Goal: Transaction & Acquisition: Purchase product/service

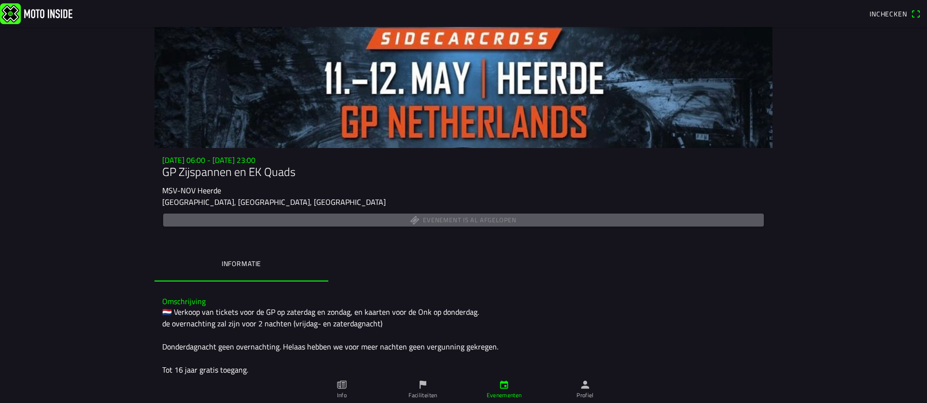
click at [897, 14] on span "Inchecken" at bounding box center [888, 14] width 38 height 10
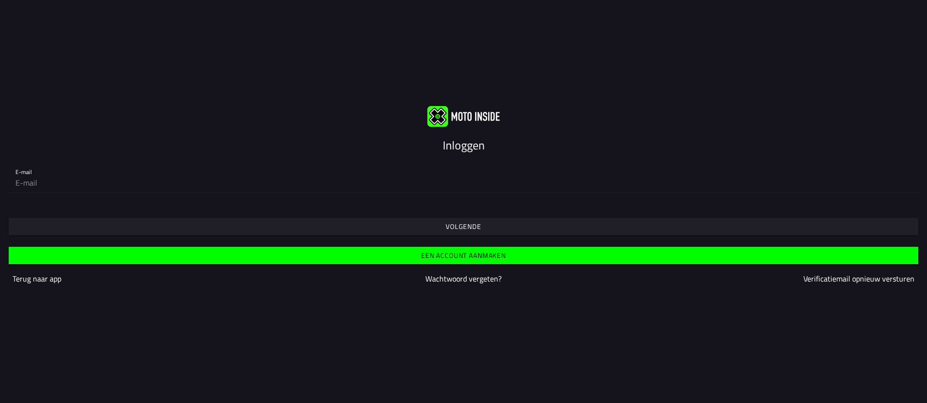
click at [0, 0] on slot "Terug naar app" at bounding box center [0, 0] width 0 height 0
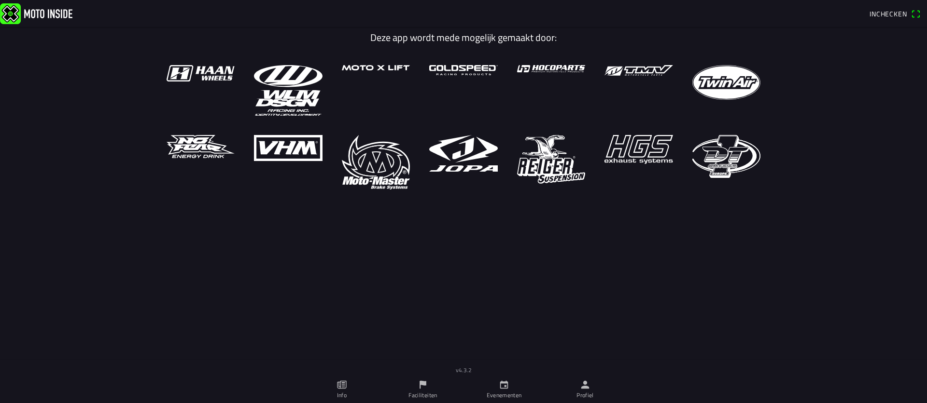
click at [343, 392] on ion-label "Info" at bounding box center [342, 395] width 10 height 9
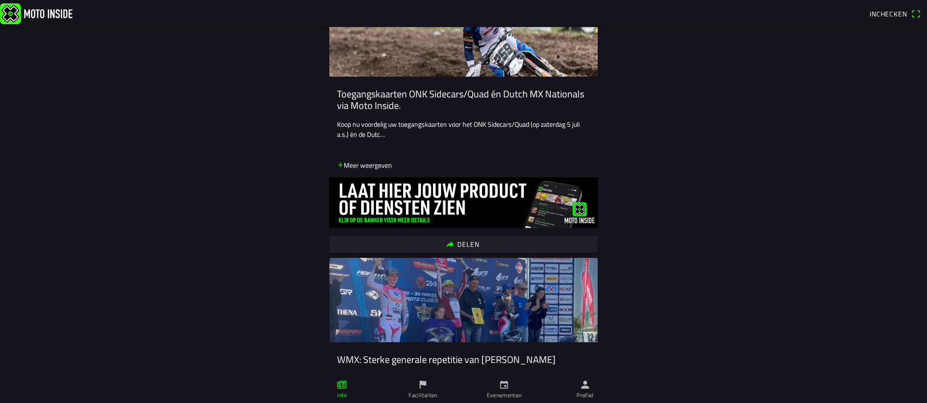
scroll to position [420, 0]
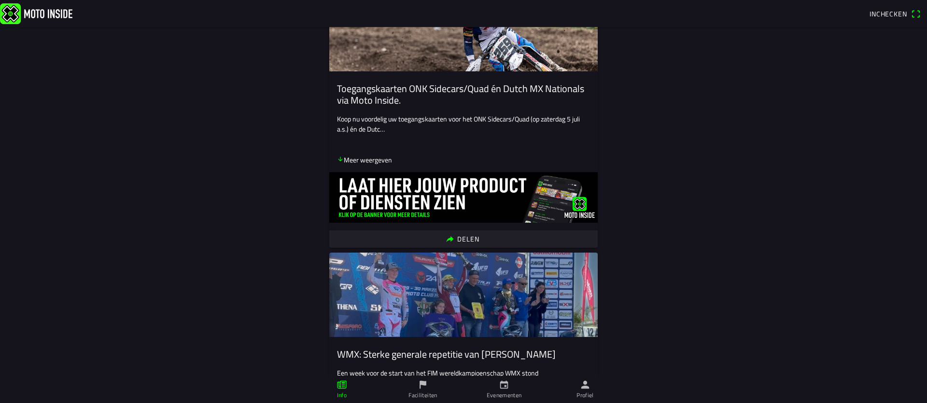
click at [366, 161] on p "Meer weergeven" at bounding box center [364, 160] width 55 height 10
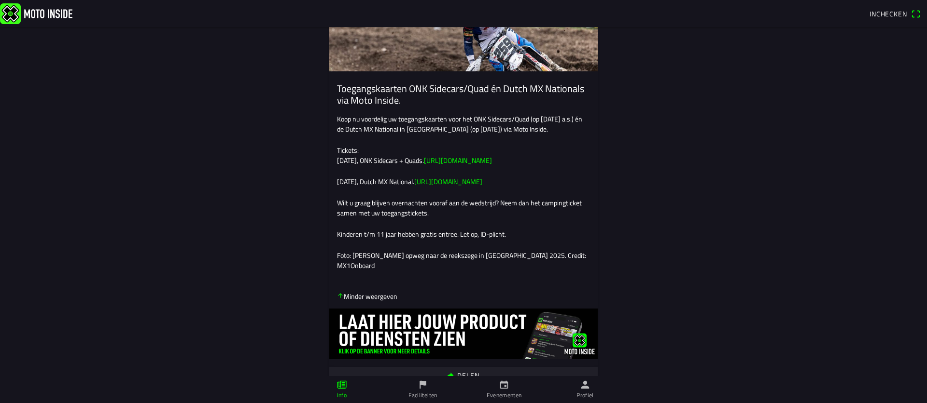
click at [482, 187] on link "https://app.motoinside.app/events/6662" at bounding box center [448, 182] width 68 height 10
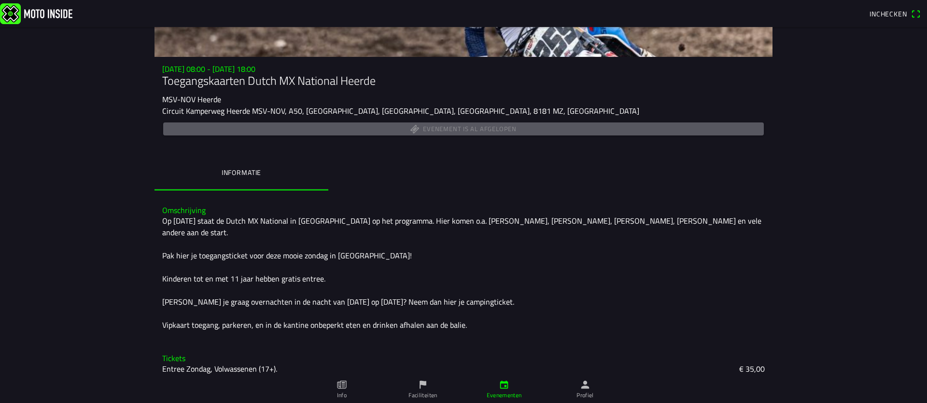
scroll to position [84, 0]
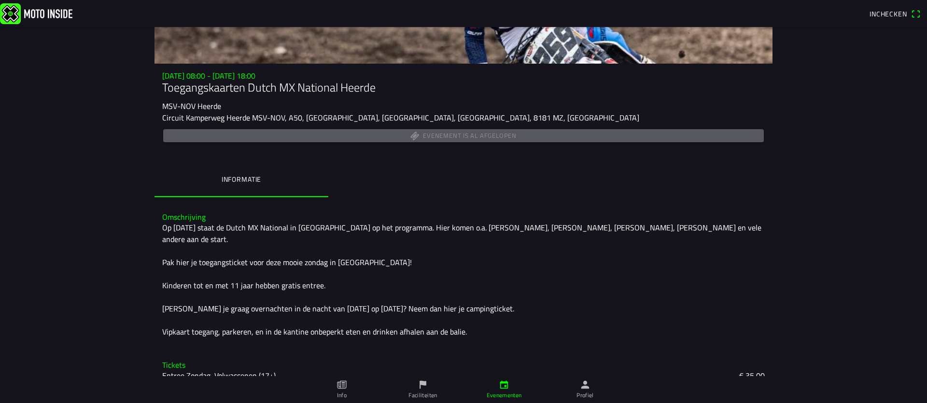
click at [343, 390] on link "Info" at bounding box center [341, 389] width 81 height 27
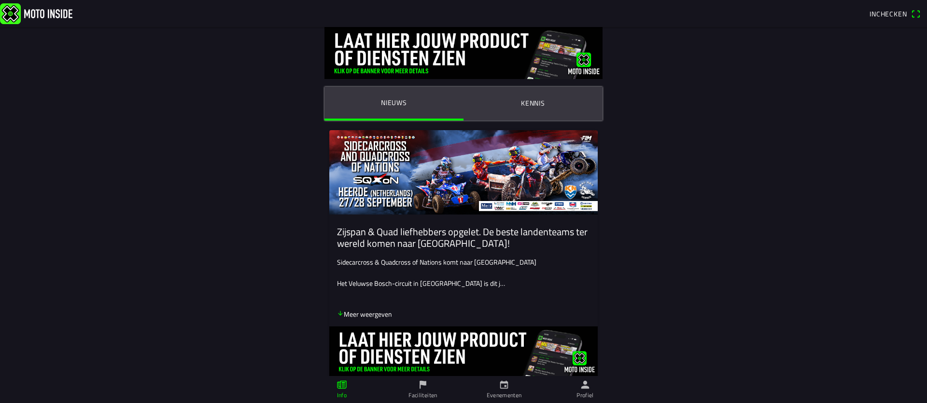
click at [377, 161] on img at bounding box center [463, 172] width 268 height 84
click at [374, 192] on img at bounding box center [463, 172] width 268 height 84
click at [506, 210] on img at bounding box center [463, 172] width 268 height 84
click at [467, 158] on img at bounding box center [463, 172] width 268 height 84
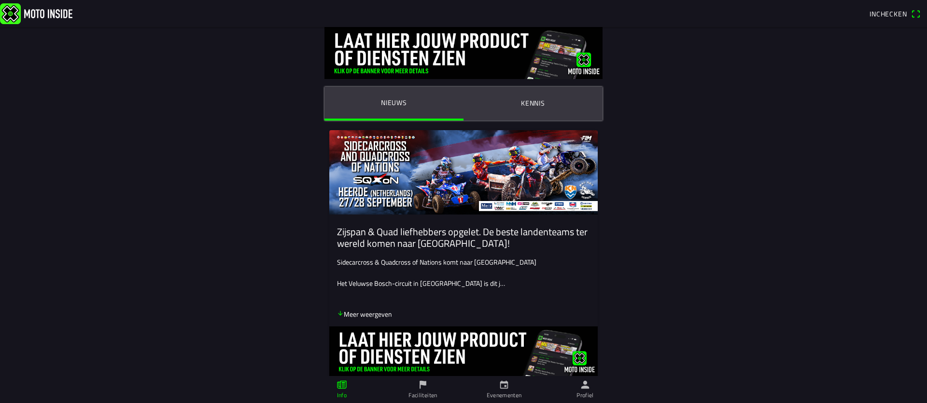
click at [510, 166] on img at bounding box center [463, 172] width 268 height 84
click at [367, 152] on img at bounding box center [463, 172] width 268 height 84
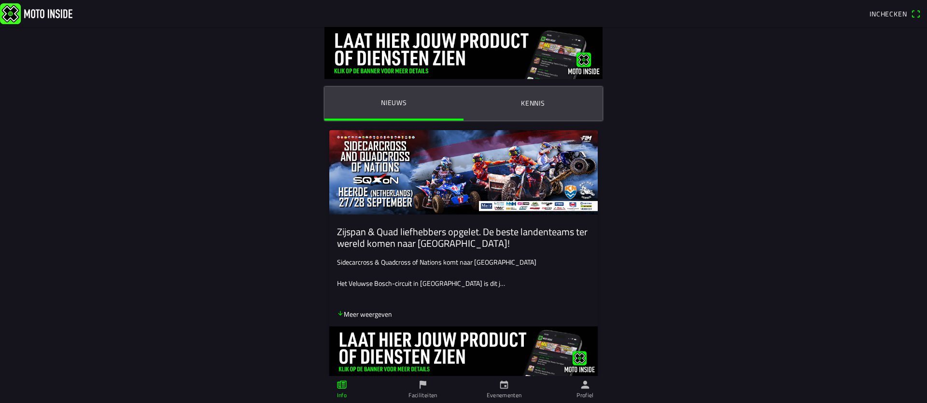
click at [397, 71] on img at bounding box center [463, 53] width 278 height 52
click at [380, 288] on p "Het Veluwse Bosch-circuit in Heerde is dit j…" at bounding box center [463, 283] width 253 height 10
click at [0, 0] on slot "Zijspan & Quad liefhebbers opgelet. De beste landenteams ter wereld komen naar …" at bounding box center [0, 0] width 0 height 0
click at [534, 101] on ion-label "Kennis" at bounding box center [533, 103] width 24 height 11
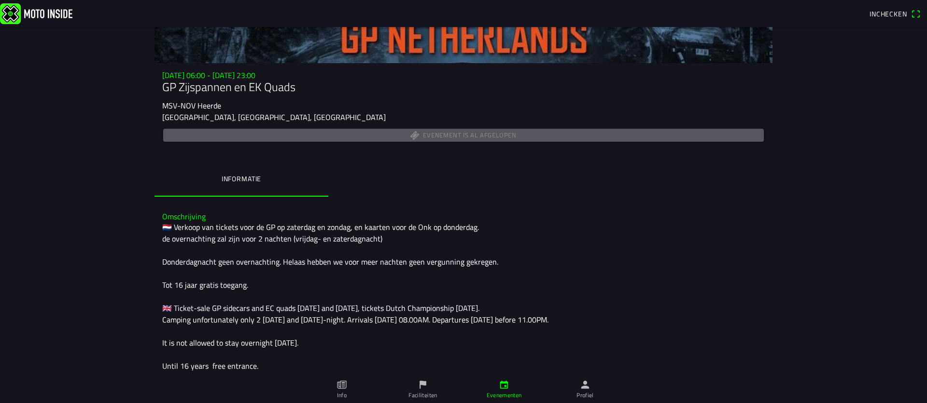
scroll to position [84, 0]
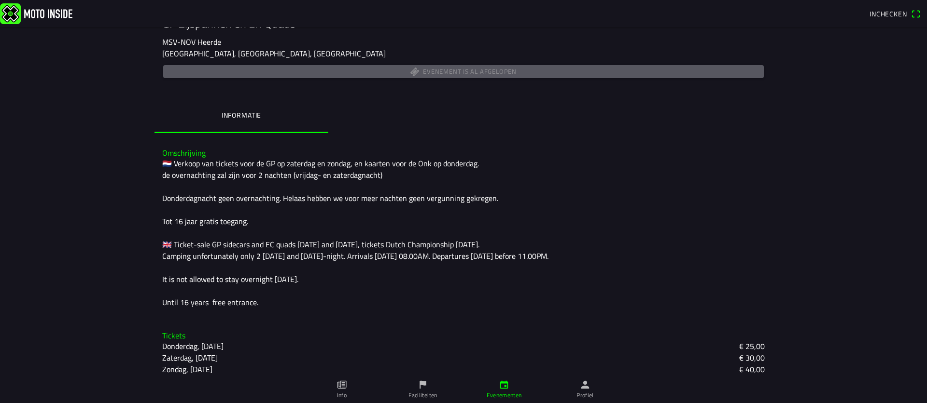
scroll to position [202, 0]
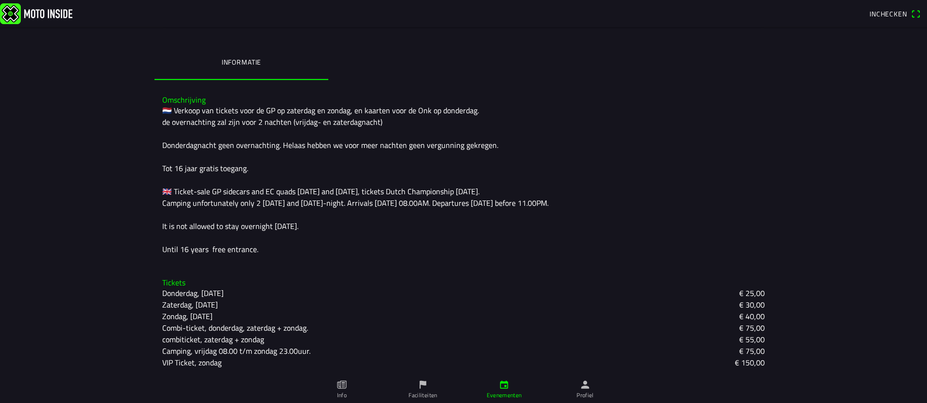
click at [503, 396] on ion-label "Evenementen" at bounding box center [503, 395] width 35 height 9
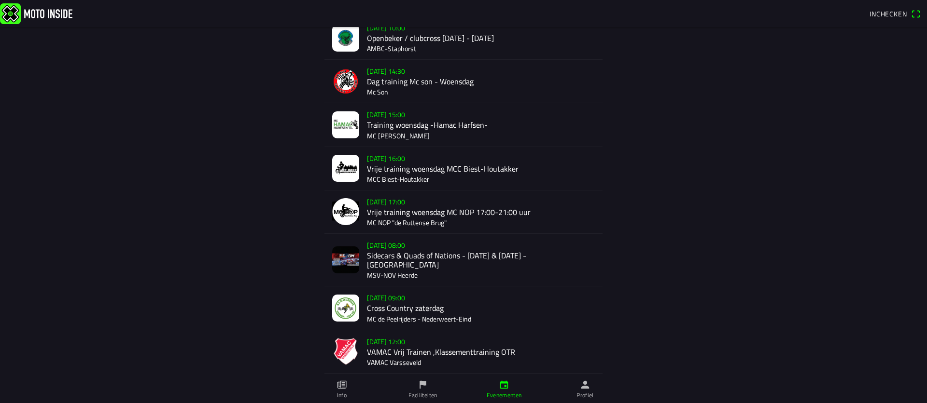
scroll to position [104, 0]
click at [351, 254] on img at bounding box center [345, 259] width 27 height 27
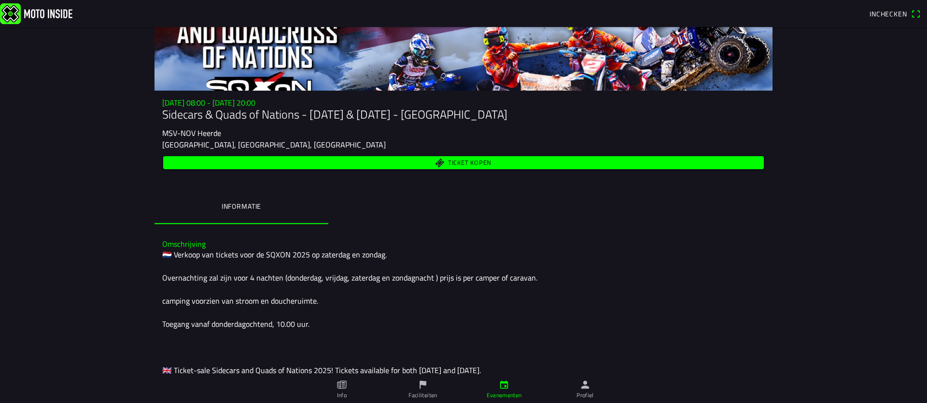
scroll to position [58, 0]
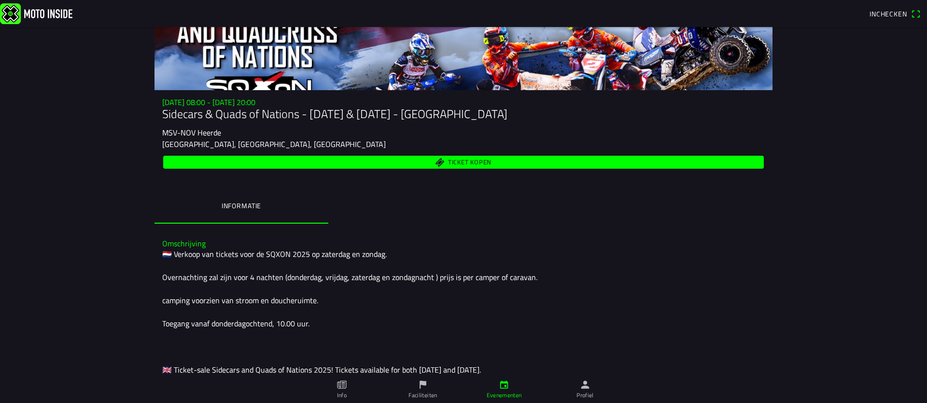
click at [464, 162] on span "Ticket kopen" at bounding box center [469, 162] width 43 height 6
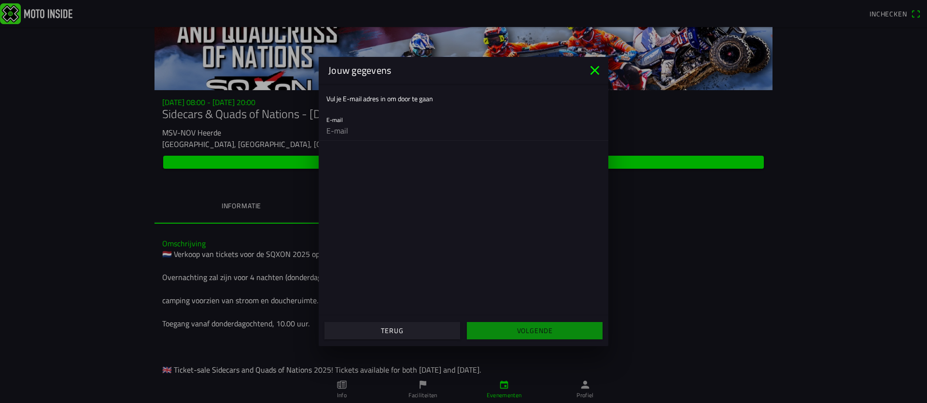
click at [520, 333] on ion-col "Volgende" at bounding box center [534, 331] width 142 height 26
click at [346, 133] on input "email" at bounding box center [463, 130] width 274 height 19
type input "eddyhindriks@hotmail.com"
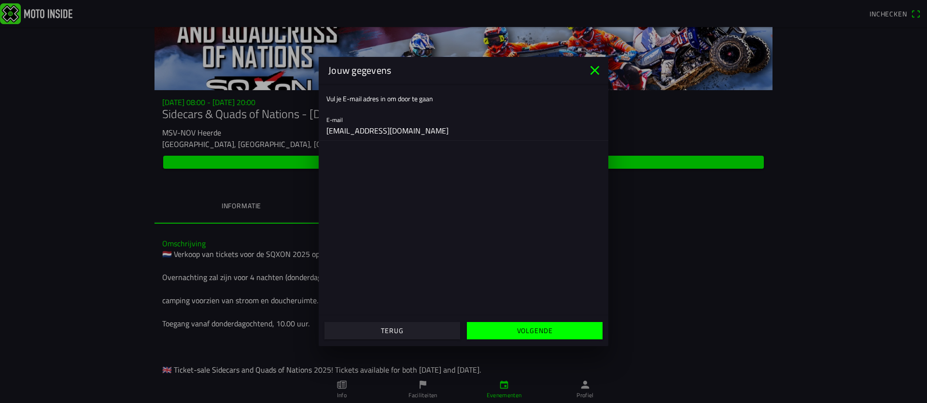
click at [0, 0] on slot "Volgende" at bounding box center [0, 0] width 0 height 0
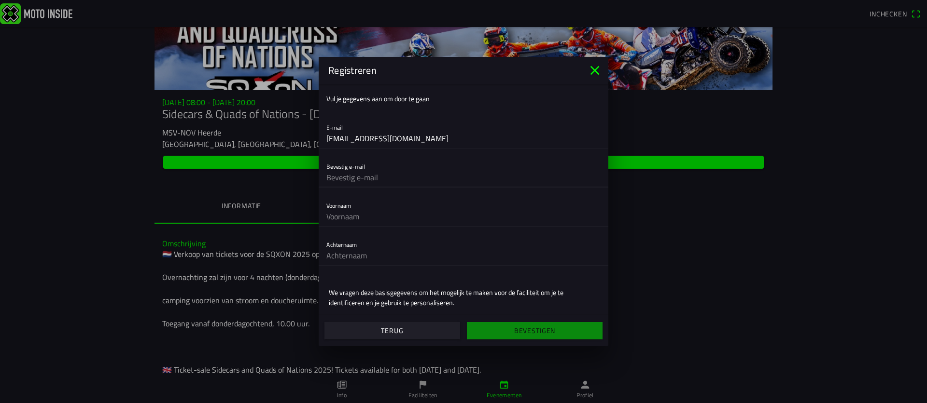
click at [368, 178] on input "text" at bounding box center [463, 177] width 274 height 19
type input "eddyhindriks@hotmail.com"
type input "eddy"
type input "hindriks"
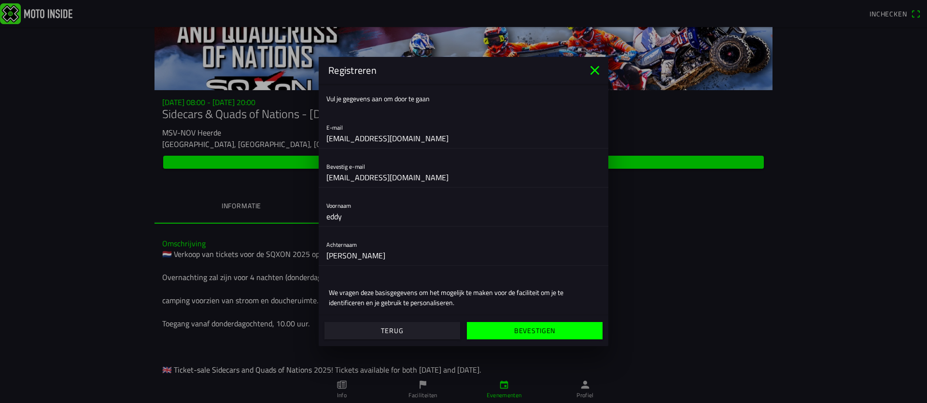
click at [0, 0] on slot "Bevestigen" at bounding box center [0, 0] width 0 height 0
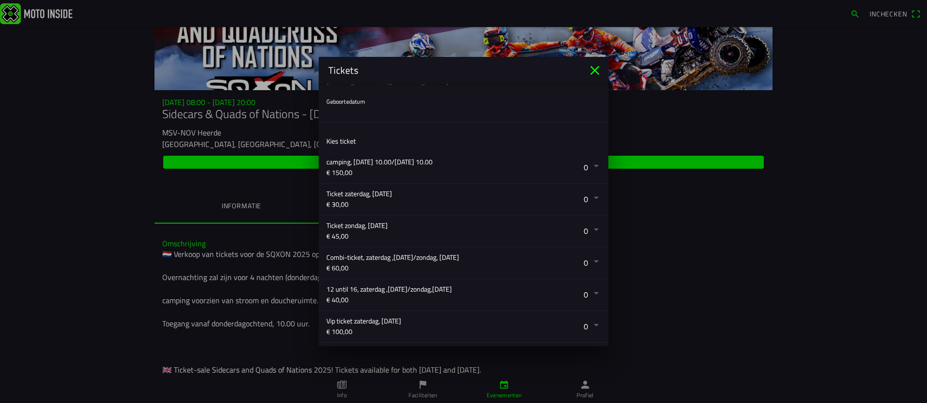
scroll to position [107, 0]
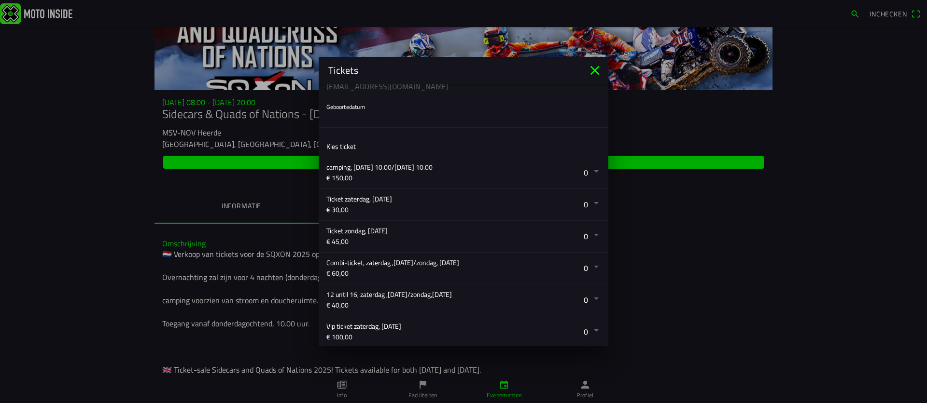
click at [599, 203] on button "button" at bounding box center [467, 204] width 282 height 31
click at [813, 269] on ion-backdrop at bounding box center [463, 201] width 927 height 403
click at [597, 204] on button "button" at bounding box center [467, 204] width 282 height 31
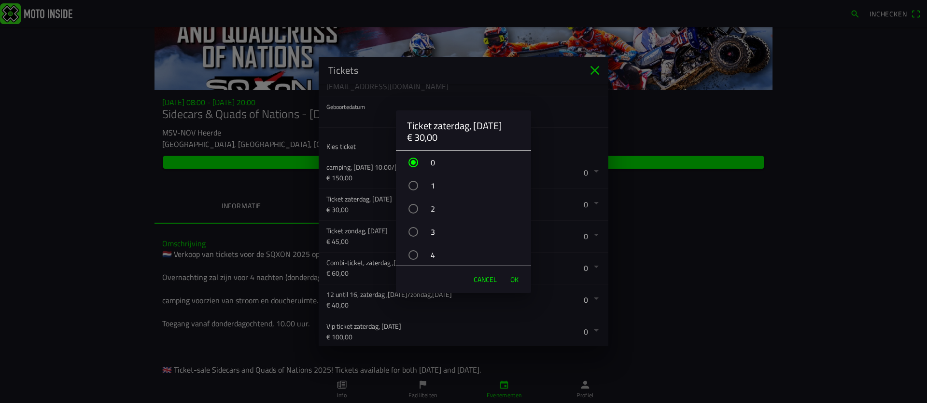
click at [412, 209] on div "button" at bounding box center [413, 209] width 10 height 10
click at [517, 279] on span "OK" at bounding box center [514, 280] width 8 height 10
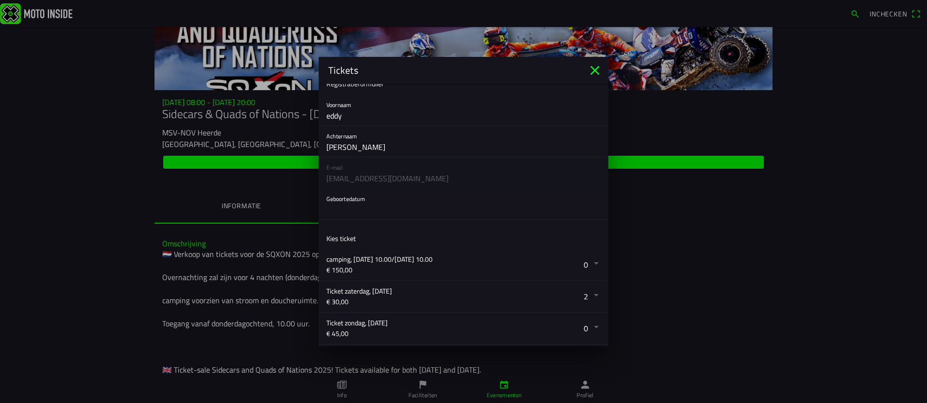
scroll to position [0, 0]
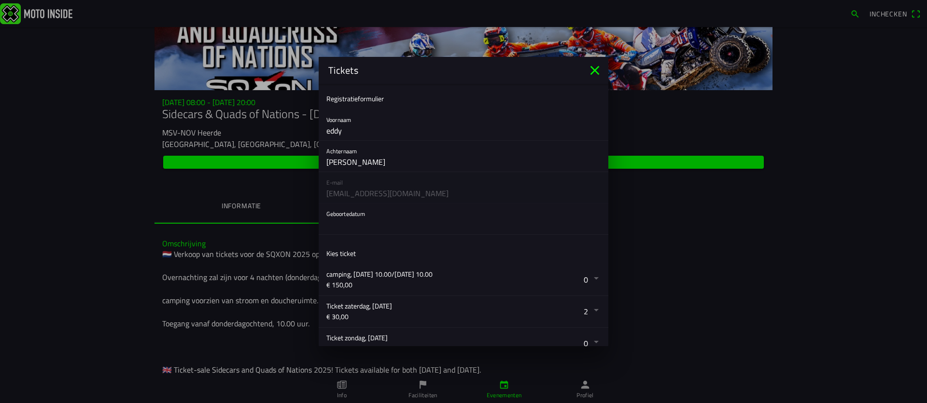
click at [358, 216] on button "button" at bounding box center [467, 219] width 282 height 31
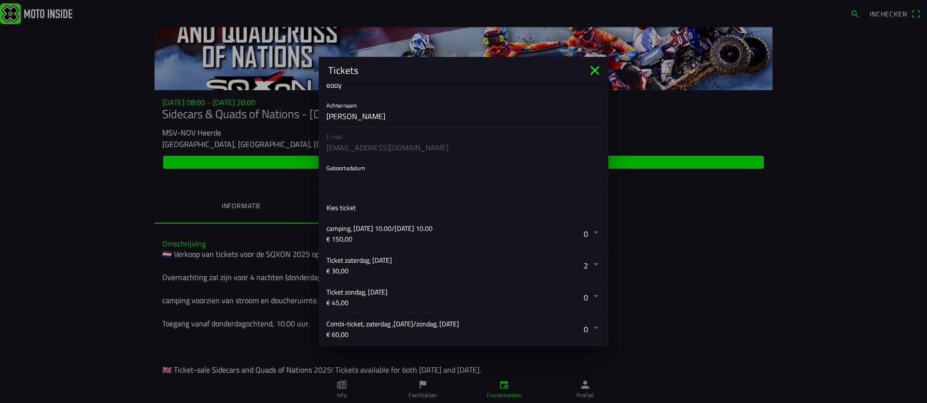
scroll to position [47, 0]
click at [350, 162] on button "button" at bounding box center [467, 172] width 282 height 31
click at [351, 166] on ion-backdrop at bounding box center [463, 201] width 927 height 403
click at [351, 166] on button "button" at bounding box center [467, 172] width 282 height 31
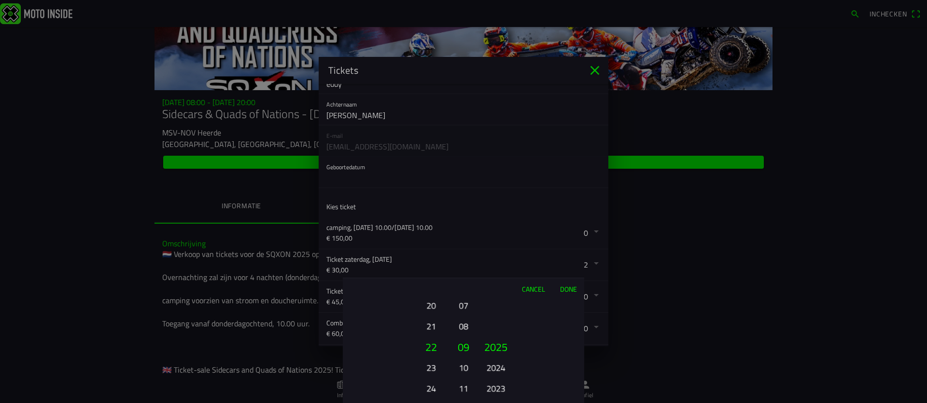
click at [536, 339] on ion-picker-column "2025 2024 2023 2022 2021 2020 2019 2018 2017 2016 2015 2014 2013 2012 2011 2010…" at bounding box center [529, 352] width 109 height 104
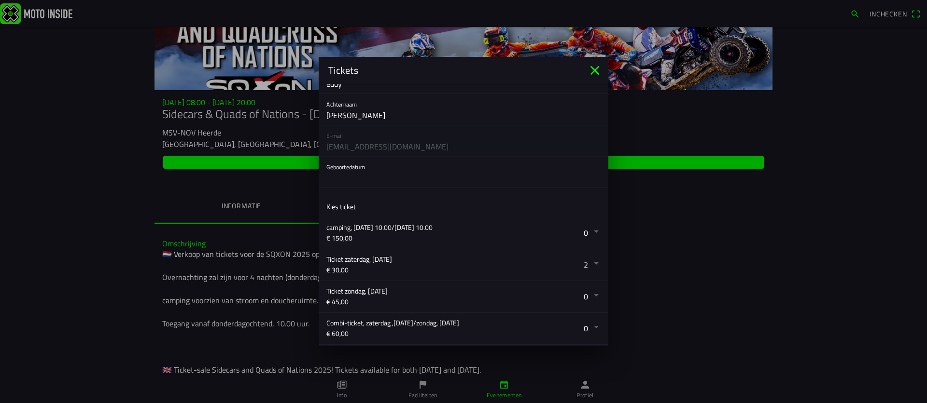
click at [353, 167] on ion-backdrop at bounding box center [463, 201] width 927 height 403
click at [353, 167] on button "button" at bounding box center [467, 172] width 282 height 31
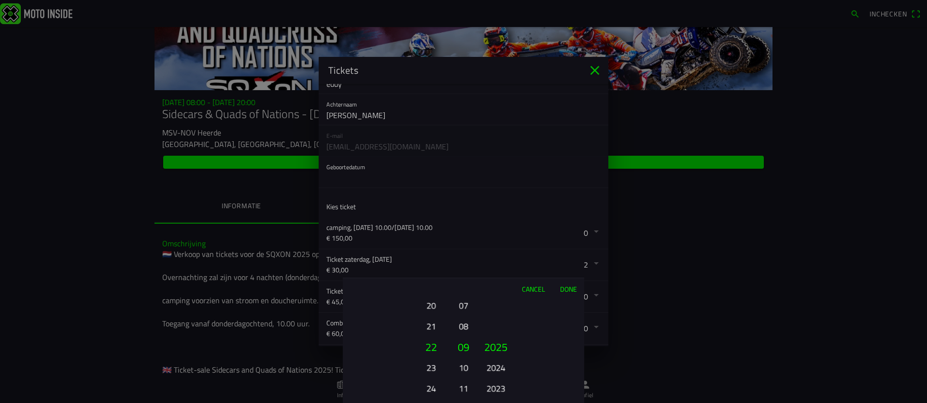
click at [535, 290] on button "Cancel" at bounding box center [533, 288] width 38 height 21
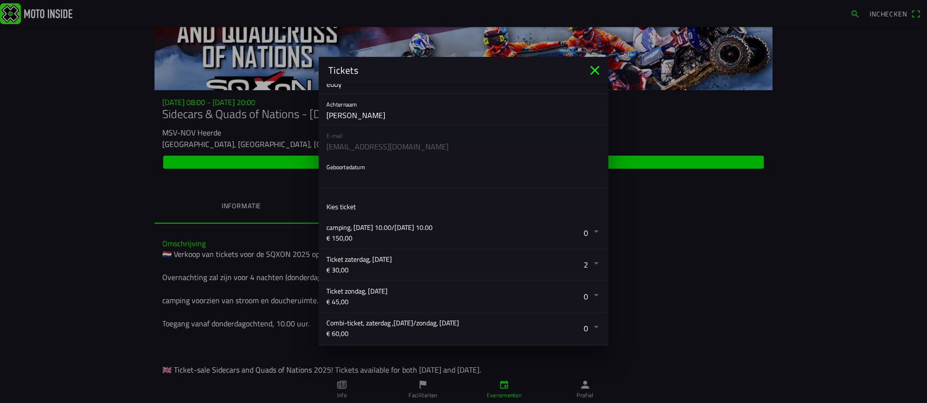
click at [354, 167] on button "button" at bounding box center [467, 172] width 282 height 31
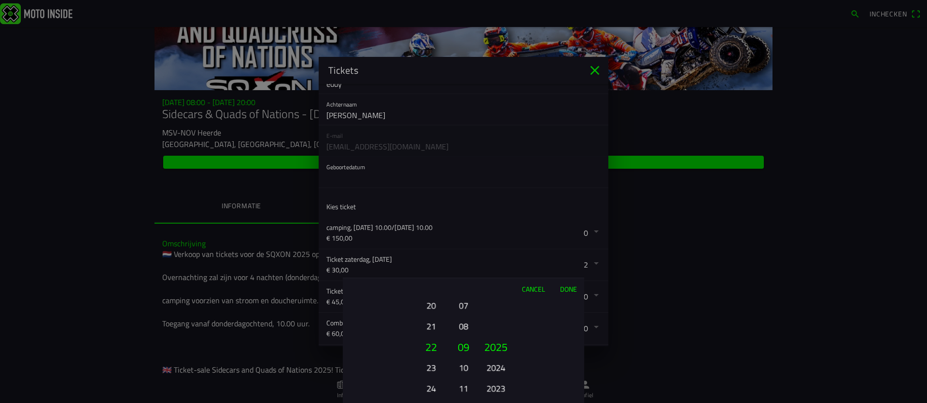
click at [429, 304] on button "20" at bounding box center [430, 305] width 27 height 17
click at [431, 306] on button "18" at bounding box center [430, 305] width 27 height 17
click at [433, 303] on button "16" at bounding box center [430, 305] width 27 height 17
click at [433, 303] on button "14" at bounding box center [430, 305] width 27 height 17
click at [435, 390] on button "16" at bounding box center [430, 388] width 27 height 17
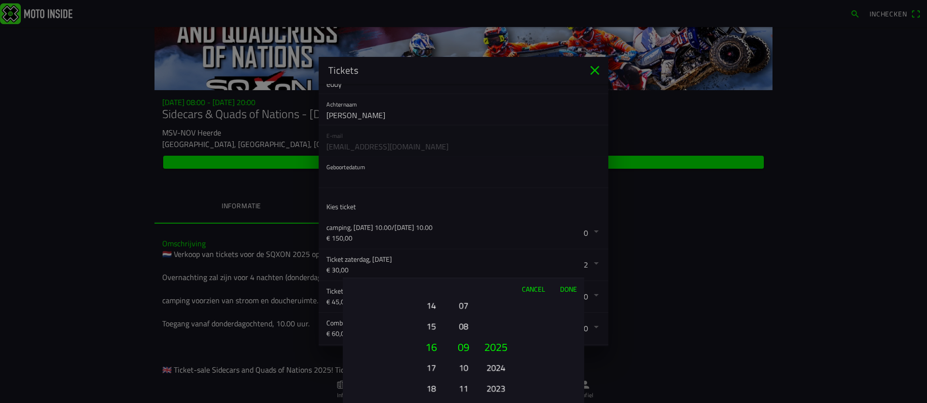
click at [435, 390] on button "18" at bounding box center [430, 388] width 27 height 17
click at [435, 391] on button "20" at bounding box center [430, 388] width 27 height 17
click at [435, 392] on button "22" at bounding box center [430, 388] width 27 height 17
click at [435, 368] on button "23" at bounding box center [430, 368] width 27 height 17
click at [471, 303] on ion-picker-column "01 02 03 04 05 06 07 08 09 10 11 12" at bounding box center [463, 352] width 24 height 104
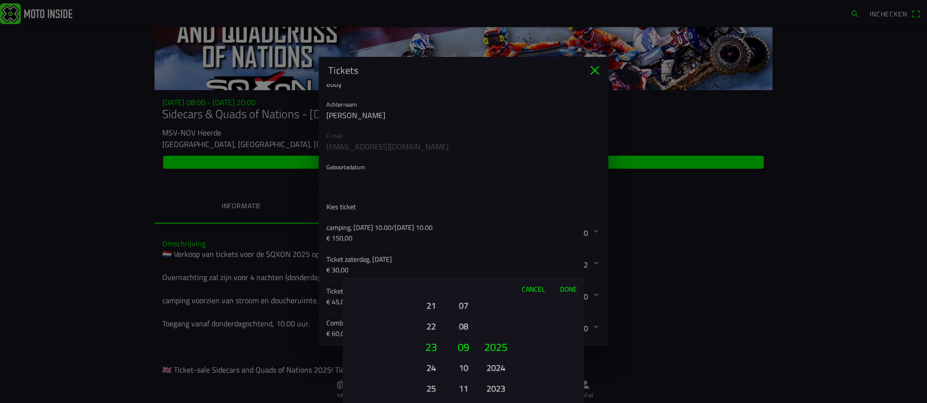
click at [468, 302] on button "07" at bounding box center [464, 305] width 14 height 17
click at [466, 304] on button "05" at bounding box center [464, 305] width 14 height 17
click at [466, 304] on button "03" at bounding box center [464, 305] width 14 height 17
click at [465, 305] on button "01" at bounding box center [464, 305] width 14 height 17
click at [504, 389] on button "2023" at bounding box center [495, 388] width 27 height 17
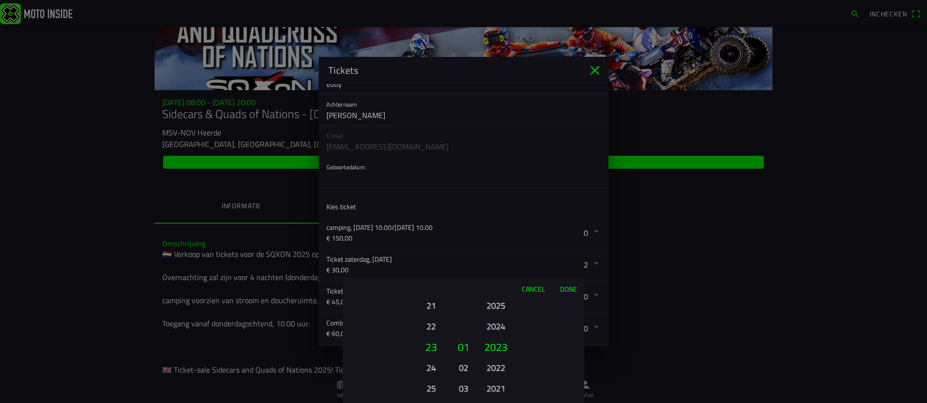
click at [504, 389] on button "2021" at bounding box center [495, 388] width 27 height 17
click at [504, 389] on button "2019" at bounding box center [495, 388] width 27 height 17
click at [504, 389] on ion-picker-column "2025 2024 2023 2022 2021 2020 2019 2018 2017 2016 2015 2014 2013 2012 2011 2010…" at bounding box center [529, 352] width 109 height 104
click at [504, 389] on button "2015" at bounding box center [495, 388] width 27 height 17
click at [496, 368] on button "2014" at bounding box center [495, 368] width 27 height 17
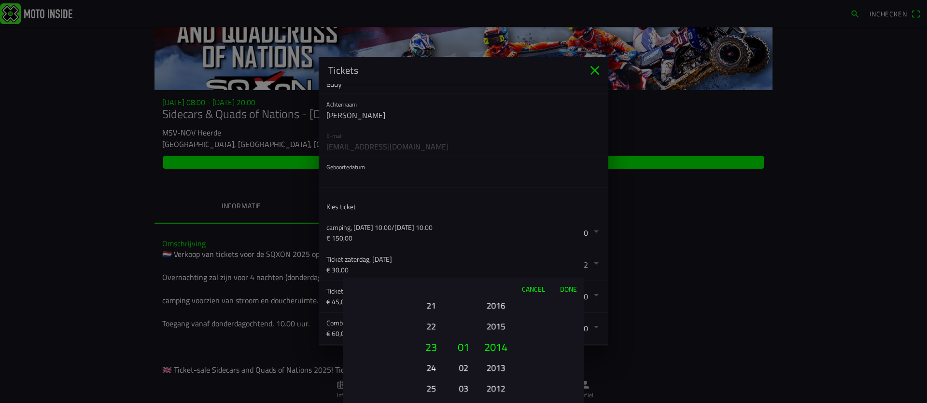
click at [567, 289] on button "Done" at bounding box center [568, 288] width 32 height 21
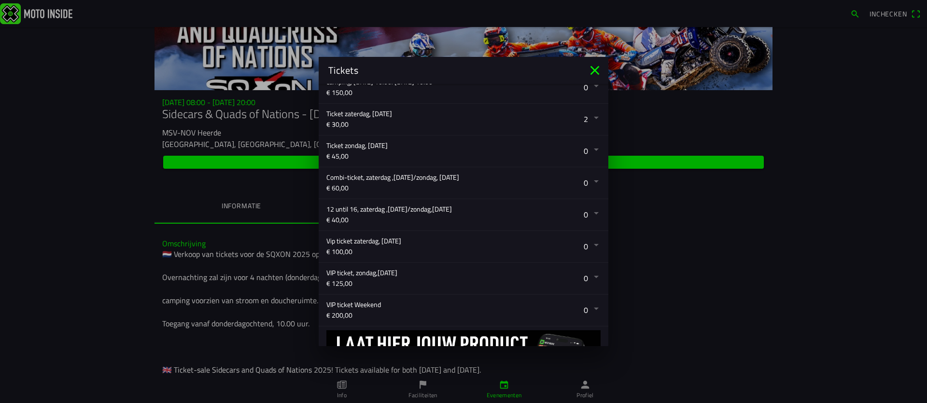
scroll to position [258, 0]
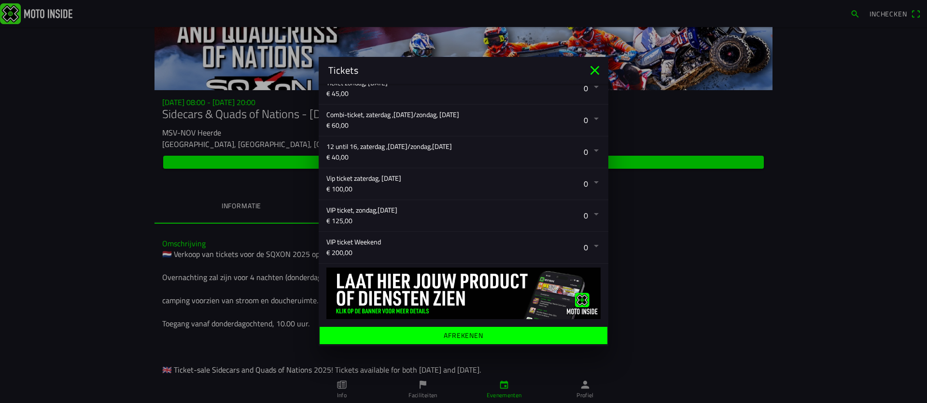
click at [464, 336] on ion-label "Afrekenen" at bounding box center [463, 335] width 40 height 7
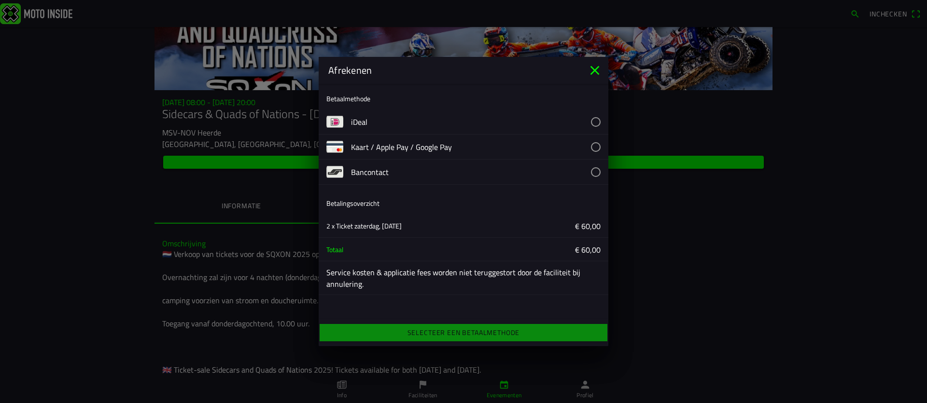
click at [597, 70] on icon "close" at bounding box center [594, 70] width 15 height 15
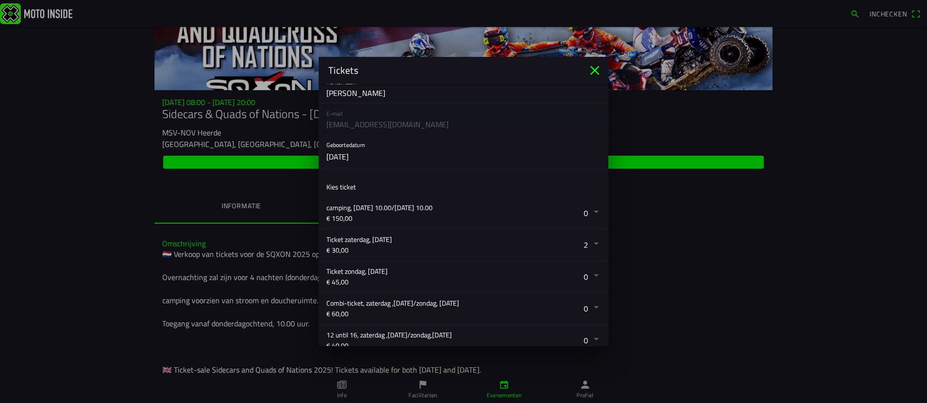
scroll to position [0, 0]
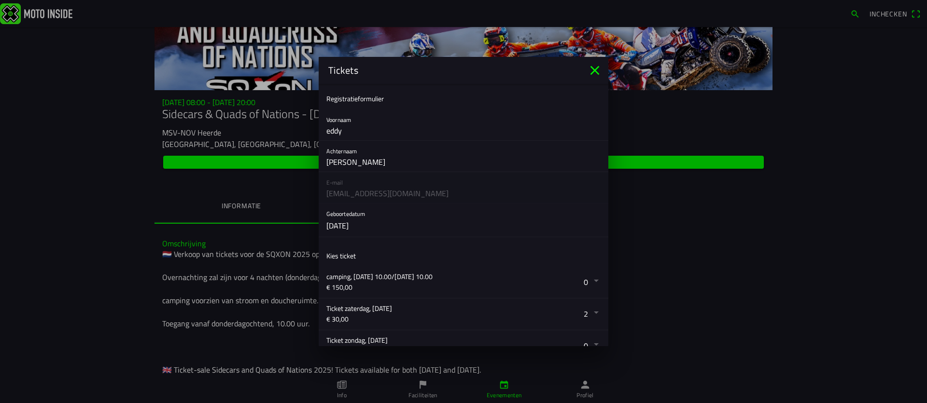
click at [349, 259] on ion-label "Kies ticket" at bounding box center [340, 256] width 29 height 10
click at [596, 71] on icon "close" at bounding box center [594, 70] width 15 height 15
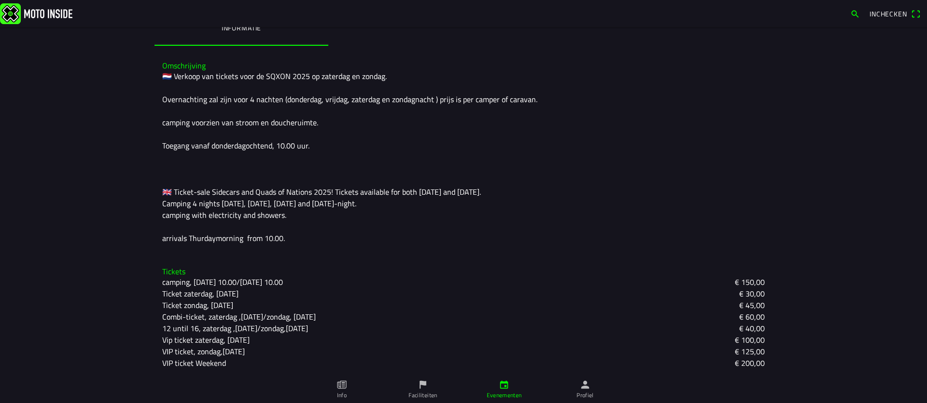
scroll to position [236, 0]
click at [341, 389] on icon "paper" at bounding box center [341, 385] width 11 height 11
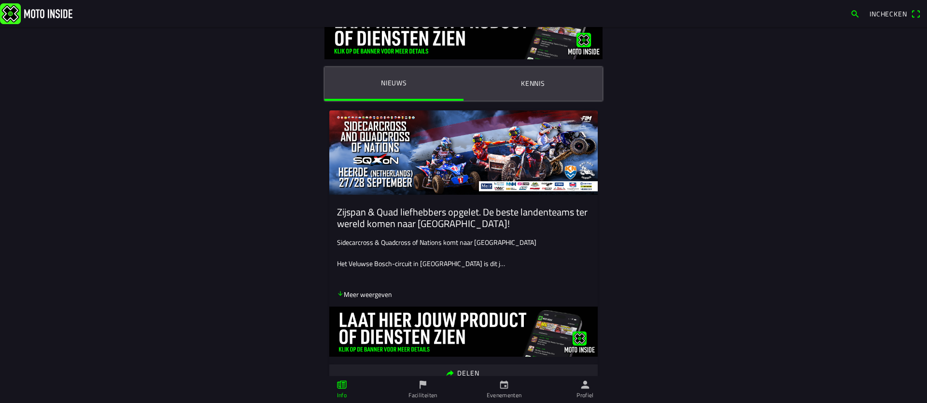
scroll to position [22, 0]
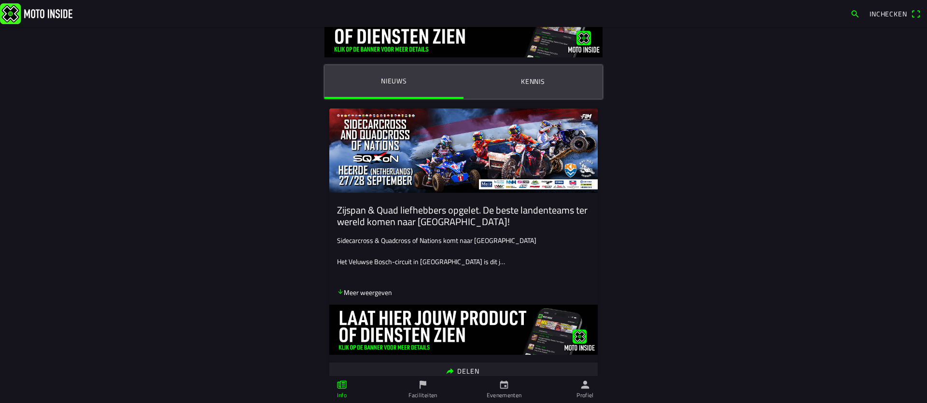
click at [536, 81] on ion-label "Kennis" at bounding box center [533, 81] width 24 height 11
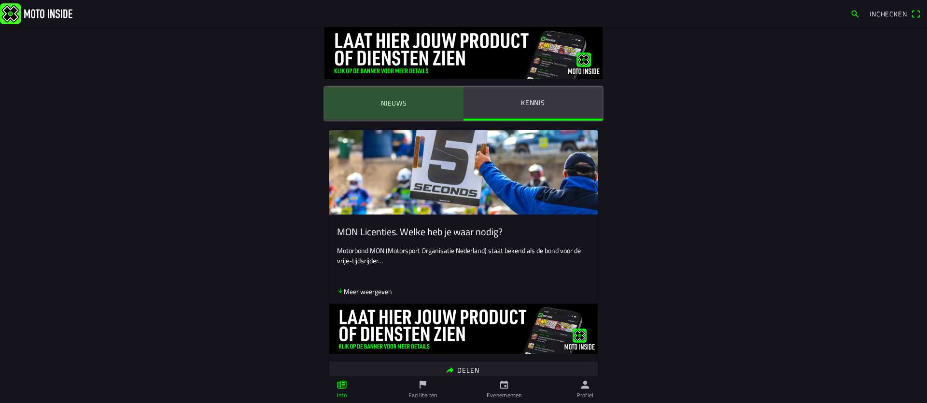
click at [393, 104] on ion-label "Nieuws" at bounding box center [394, 103] width 26 height 11
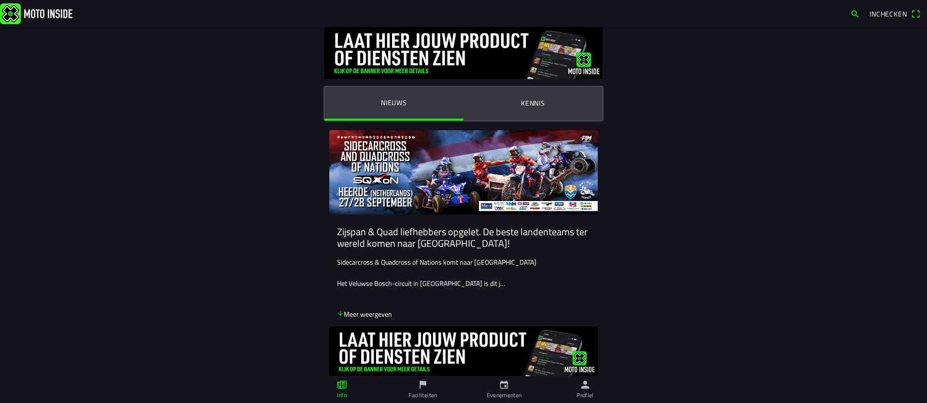
click at [409, 186] on img at bounding box center [463, 172] width 268 height 84
